Goal: Task Accomplishment & Management: Manage account settings

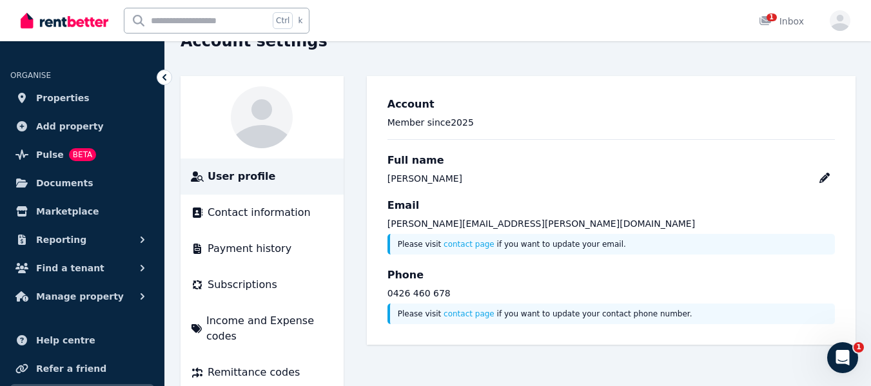
click at [53, 95] on span "Properties" at bounding box center [62, 97] width 53 height 15
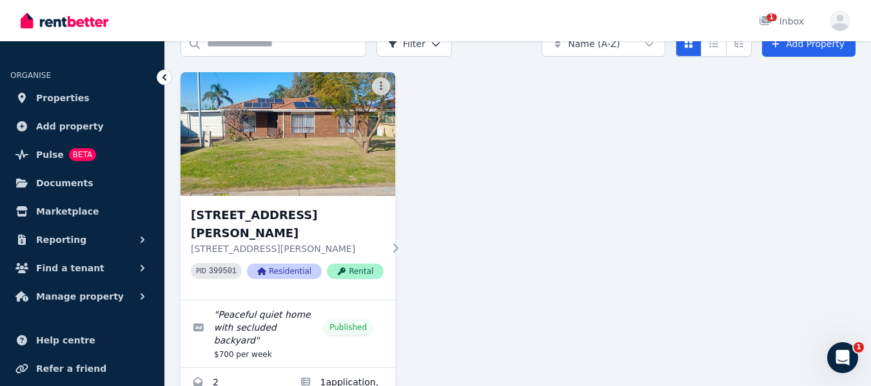
scroll to position [99, 0]
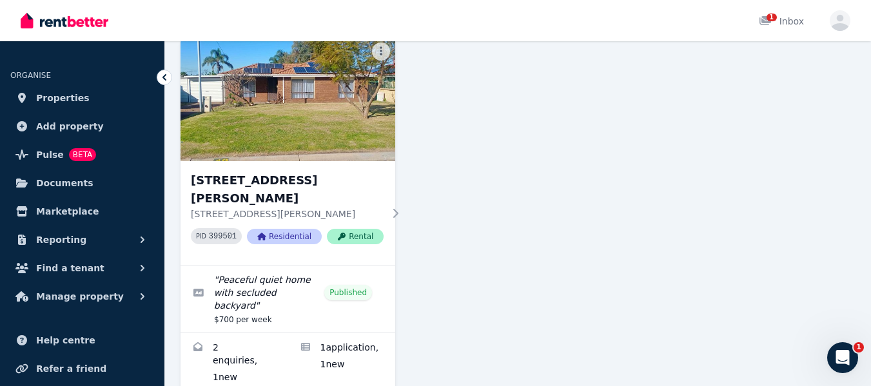
click at [271, 359] on icon at bounding box center [273, 363] width 13 height 9
click at [244, 333] on link "Enquiries for 49 Torquata Dr, Mirrabooka" at bounding box center [234, 363] width 108 height 61
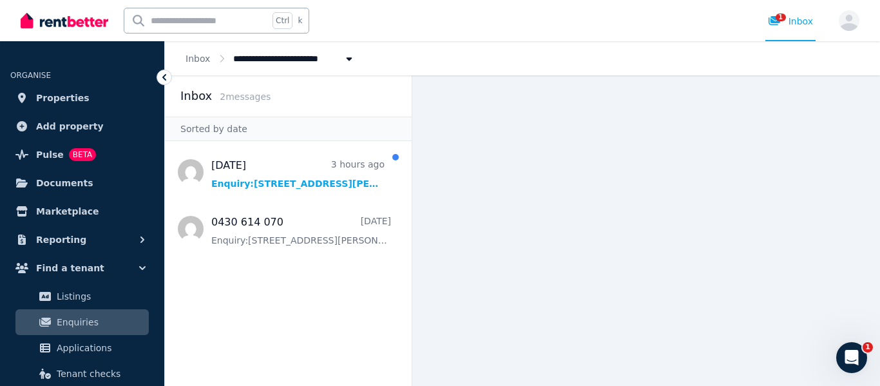
click at [92, 349] on span "Applications" at bounding box center [100, 347] width 87 height 15
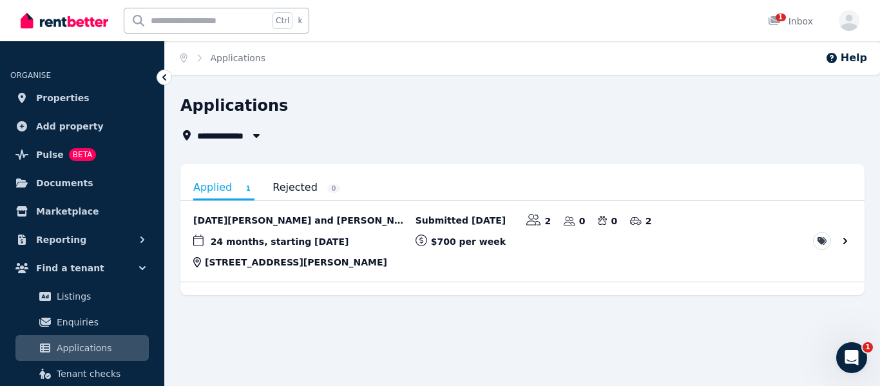
click at [293, 219] on link "View application: Ramadan Koshe and Jessica We" at bounding box center [522, 241] width 684 height 81
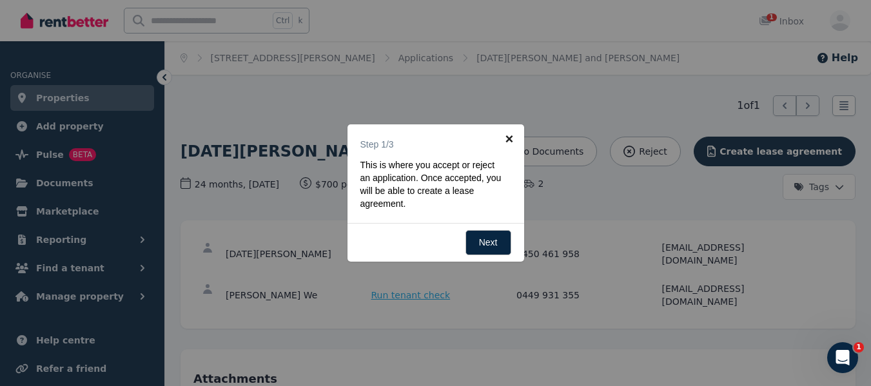
click at [510, 139] on link "×" at bounding box center [509, 138] width 29 height 29
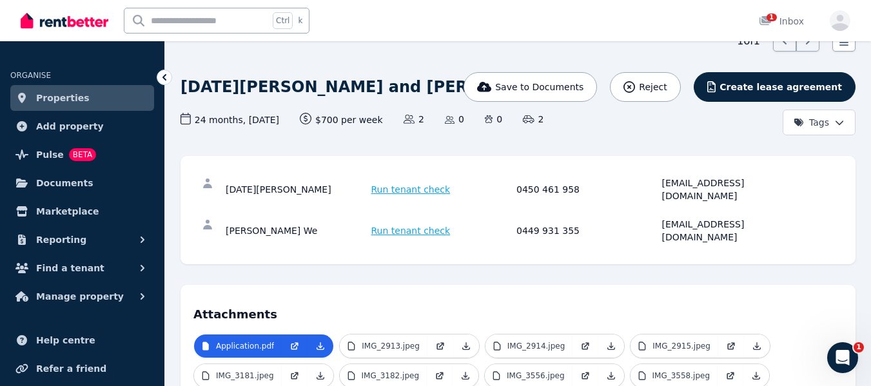
scroll to position [129, 0]
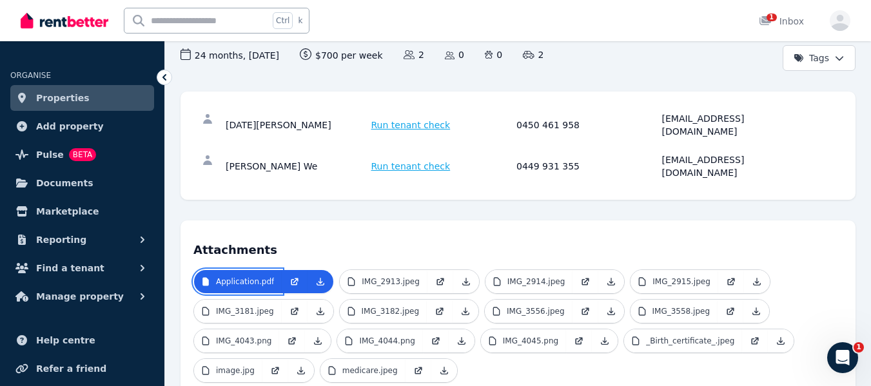
click at [260, 276] on p "Application.pdf" at bounding box center [245, 281] width 58 height 10
click at [318, 278] on icon at bounding box center [320, 281] width 7 height 7
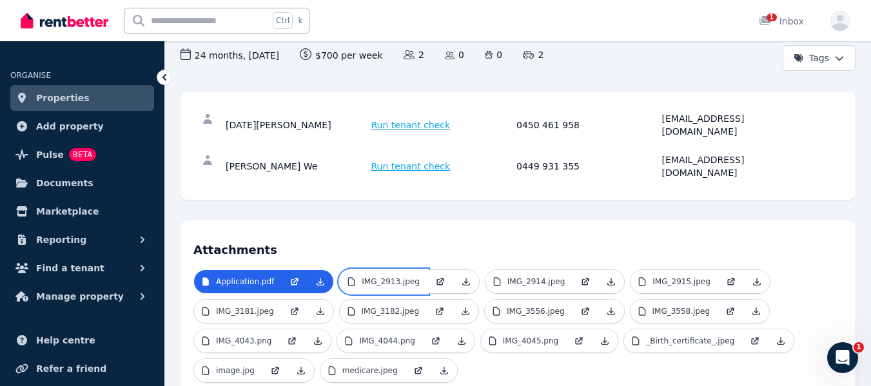
click at [378, 276] on p "IMG_2913.jpeg" at bounding box center [391, 281] width 58 height 10
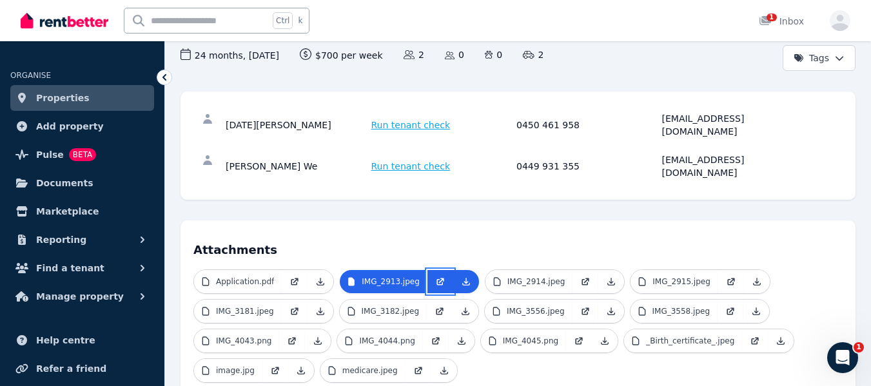
click at [436, 279] on icon at bounding box center [439, 282] width 6 height 6
click at [511, 276] on p "IMG_2914.jpeg" at bounding box center [536, 281] width 58 height 10
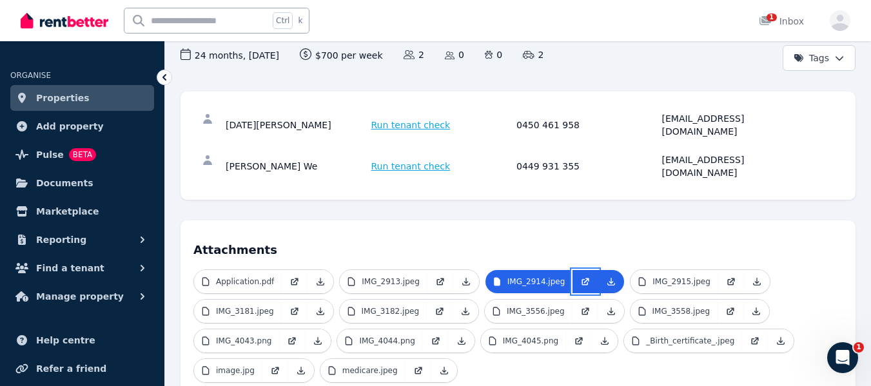
click at [572, 270] on link at bounding box center [585, 281] width 26 height 23
click at [726, 276] on icon at bounding box center [731, 281] width 10 height 10
click at [291, 309] on icon at bounding box center [294, 312] width 6 height 6
click at [438, 307] on icon at bounding box center [440, 309] width 5 height 5
click at [580, 306] on icon at bounding box center [585, 311] width 10 height 10
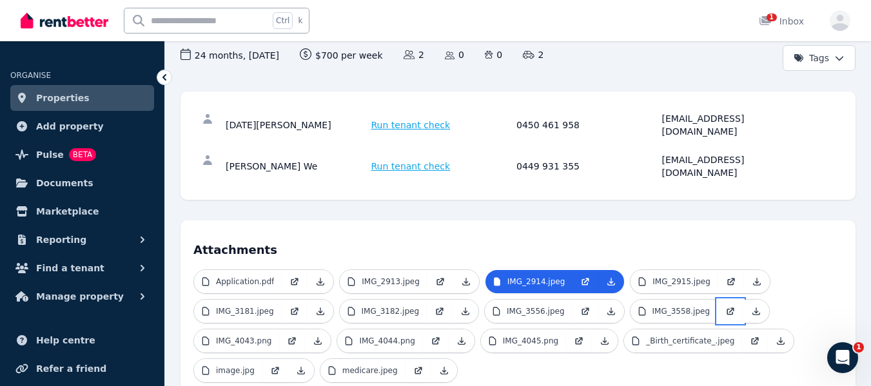
click at [729, 307] on icon at bounding box center [731, 309] width 5 height 5
click at [291, 337] on icon at bounding box center [293, 339] width 5 height 5
click at [431, 336] on icon at bounding box center [436, 341] width 10 height 10
click at [577, 337] on icon at bounding box center [579, 339] width 5 height 5
click at [751, 338] on icon at bounding box center [754, 341] width 6 height 6
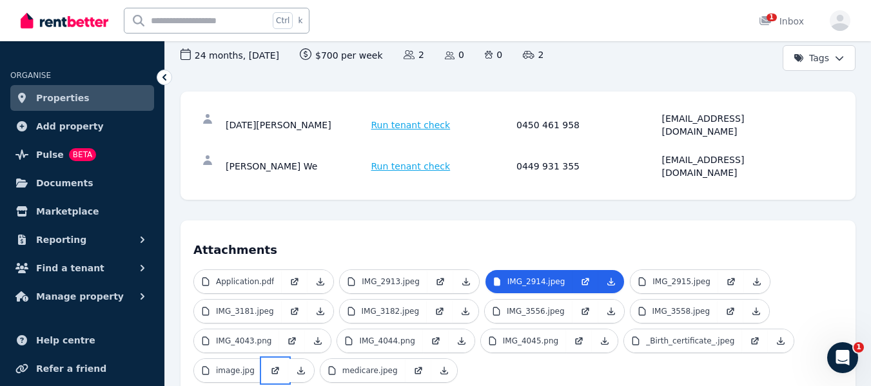
click at [273, 367] on icon at bounding box center [275, 369] width 5 height 5
click at [413, 365] on icon at bounding box center [418, 370] width 10 height 10
click at [768, 20] on span "1" at bounding box center [771, 18] width 10 height 8
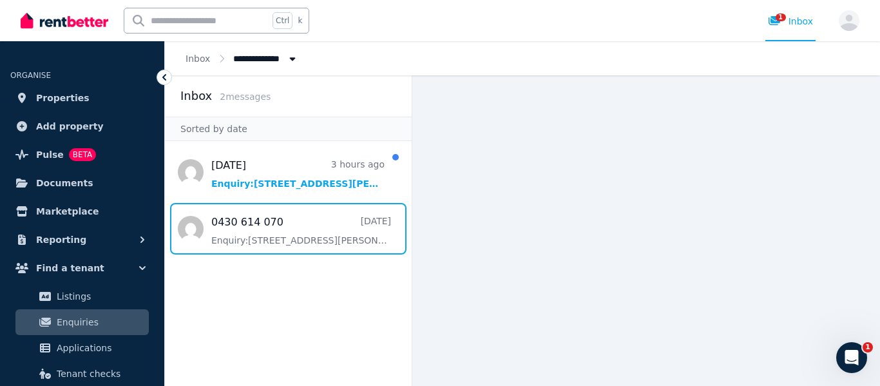
click at [305, 226] on span "Message list" at bounding box center [288, 229] width 247 height 52
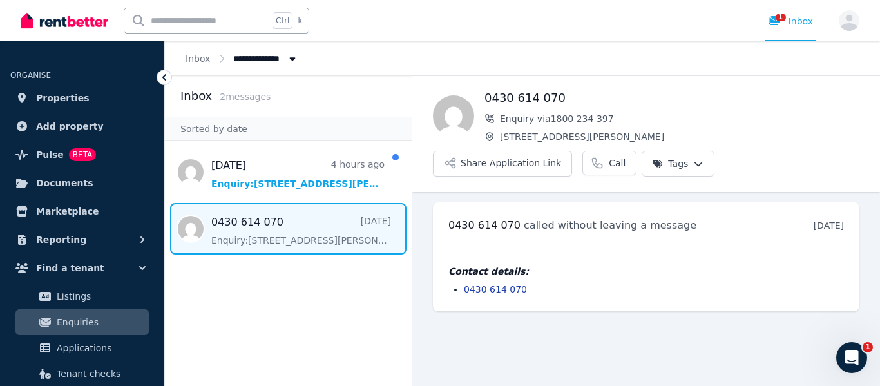
click at [777, 17] on icon at bounding box center [775, 20] width 12 height 9
